Goal: Navigation & Orientation: Find specific page/section

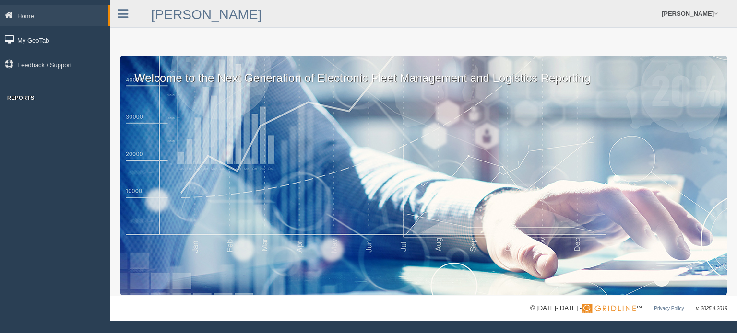
click at [36, 41] on link "My GeoTab" at bounding box center [55, 40] width 110 height 22
click at [31, 16] on link "Home" at bounding box center [54, 16] width 108 height 22
click at [127, 13] on icon at bounding box center [123, 14] width 11 height 12
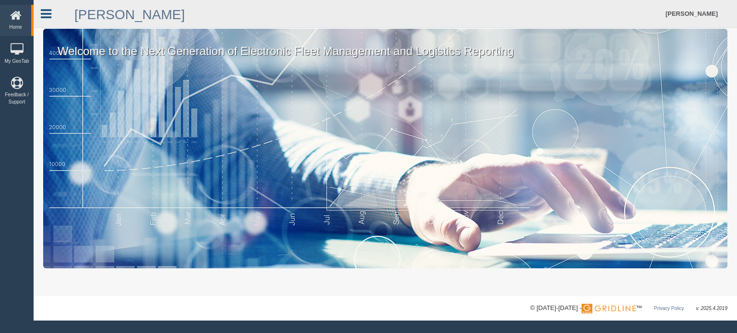
click at [47, 12] on icon at bounding box center [46, 14] width 11 height 12
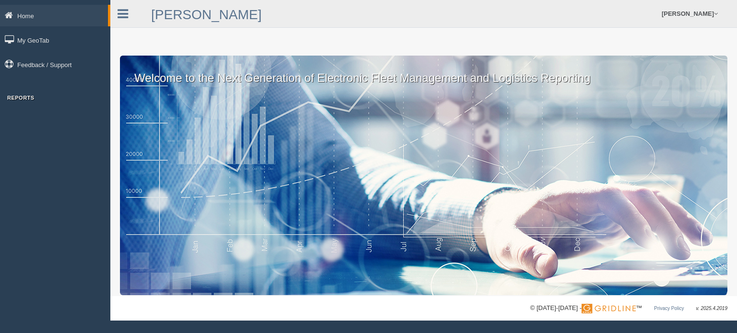
click at [21, 98] on h3 "Reports" at bounding box center [55, 98] width 110 height 6
click at [193, 90] on div "Welcome to the Next Generation of Electronic Fleet Management and Logistics Rep…" at bounding box center [423, 176] width 607 height 240
click at [10, 99] on h3 "Reports" at bounding box center [55, 98] width 110 height 6
click at [25, 17] on link "Home" at bounding box center [54, 16] width 108 height 22
click at [714, 17] on span at bounding box center [716, 14] width 4 height 6
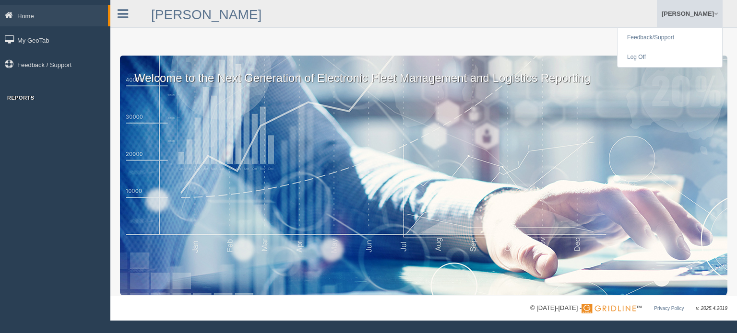
click at [321, 128] on div "Welcome to the Next Generation of Electronic Fleet Management and Logistics Rep…" at bounding box center [423, 176] width 607 height 240
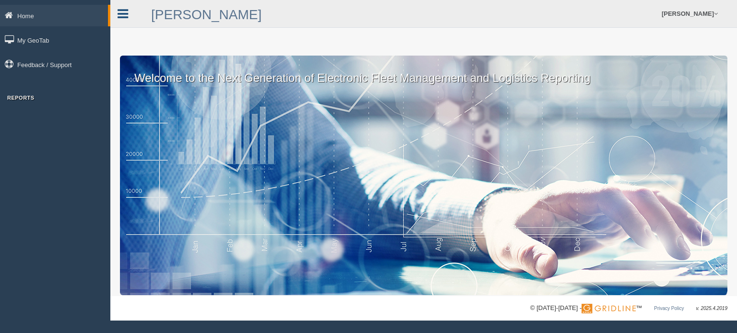
click at [128, 17] on icon at bounding box center [123, 14] width 11 height 12
click at [157, 157] on div "Welcome to the Next Generation of Electronic Fleet Management and Logistics Rep…" at bounding box center [423, 176] width 607 height 240
click at [29, 18] on link "Home" at bounding box center [54, 16] width 108 height 22
click at [34, 42] on link "My GeoTab" at bounding box center [55, 40] width 110 height 22
click at [51, 67] on link "Feedback / Support" at bounding box center [55, 65] width 110 height 22
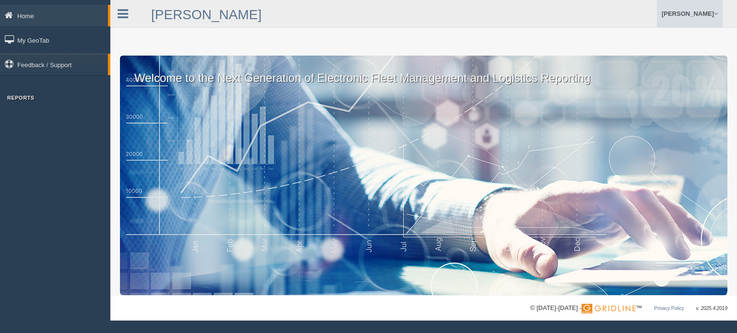
click at [716, 12] on span at bounding box center [716, 14] width 4 height 6
click at [27, 16] on link "Home" at bounding box center [54, 16] width 108 height 22
click at [17, 101] on h3 "Reports" at bounding box center [55, 98] width 110 height 6
click at [201, 167] on div "Welcome to the Next Generation of Electronic Fleet Management and Logistics Rep…" at bounding box center [423, 176] width 607 height 240
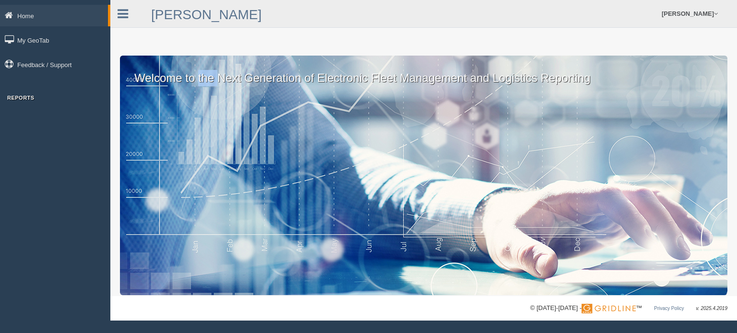
click at [201, 167] on div "Welcome to the Next Generation of Electronic Fleet Management and Logistics Rep…" at bounding box center [423, 176] width 607 height 240
click at [207, 158] on div "Welcome to the Next Generation of Electronic Fleet Management and Logistics Rep…" at bounding box center [423, 176] width 607 height 240
click at [366, 168] on div "Welcome to the Next Generation of Electronic Fleet Management and Logistics Rep…" at bounding box center [423, 176] width 607 height 240
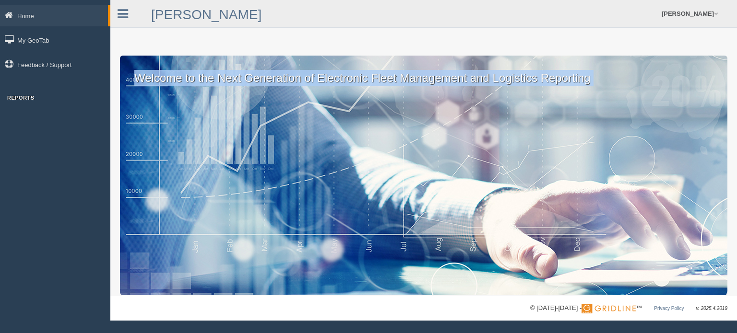
click at [366, 168] on div "Welcome to the Next Generation of Electronic Fleet Management and Logistics Rep…" at bounding box center [423, 176] width 607 height 240
click at [361, 172] on div "Welcome to the Next Generation of Electronic Fleet Management and Logistics Rep…" at bounding box center [423, 176] width 607 height 240
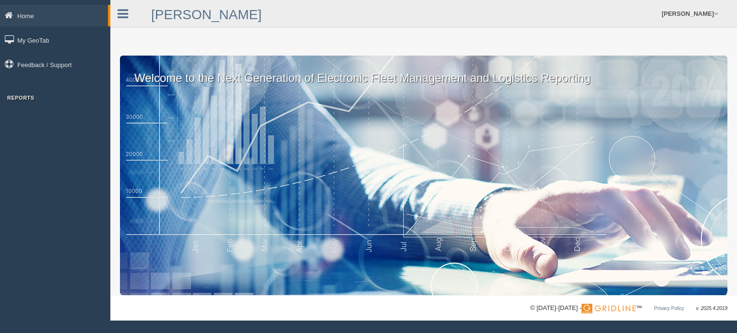
click at [372, 74] on p "Welcome to the Next Generation of Electronic Fleet Management and Logistics Rep…" at bounding box center [423, 71] width 607 height 31
click at [372, 73] on p "Welcome to the Next Generation of Electronic Fleet Management and Logistics Rep…" at bounding box center [423, 71] width 607 height 31
drag, startPoint x: 167, startPoint y: 73, endPoint x: 247, endPoint y: 84, distance: 81.3
click at [171, 73] on p "Welcome to the Next Generation of Electronic Fleet Management and Logistics Rep…" at bounding box center [423, 71] width 607 height 31
click at [176, 19] on link "[PERSON_NAME]" at bounding box center [206, 14] width 110 height 15
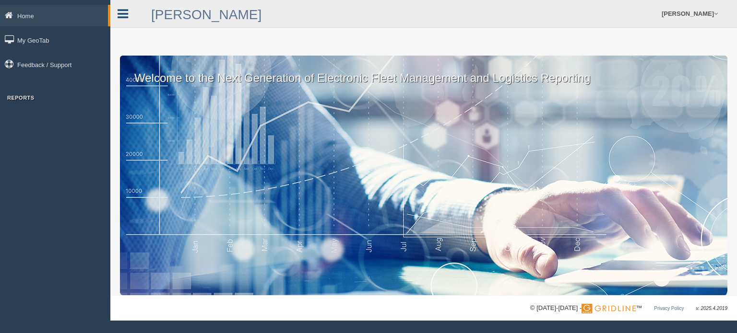
click at [126, 10] on icon at bounding box center [123, 14] width 11 height 12
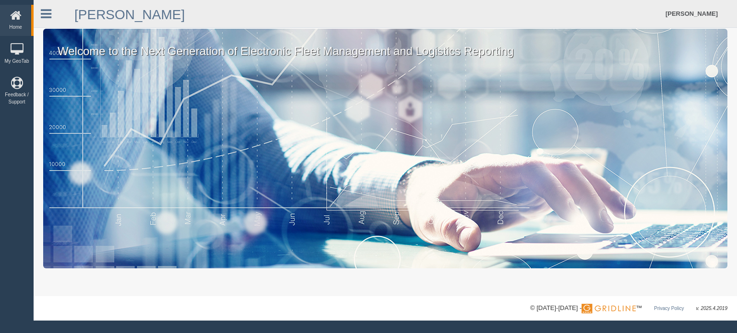
click at [711, 69] on div "Welcome to the Next Generation of Electronic Fleet Management and Logistics Rep…" at bounding box center [385, 149] width 684 height 240
click at [13, 15] on icon at bounding box center [15, 16] width 26 height 12
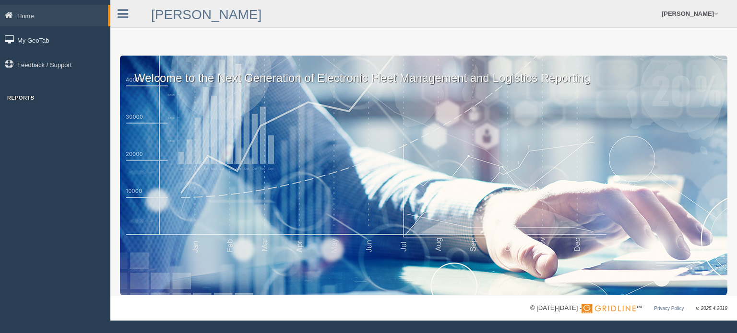
click at [26, 42] on link "My GeoTab" at bounding box center [55, 40] width 110 height 22
